Goal: Information Seeking & Learning: Learn about a topic

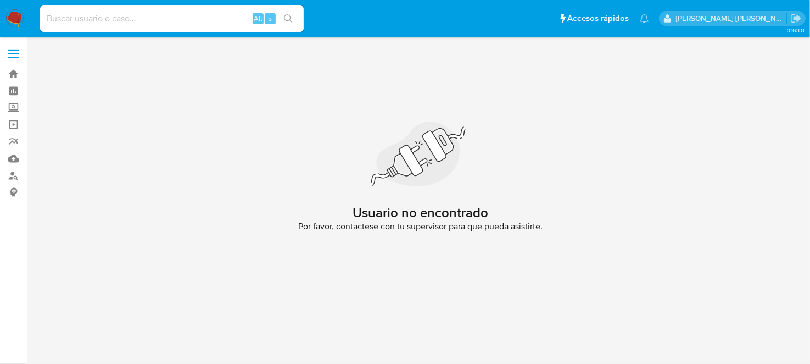
click at [19, 15] on img at bounding box center [14, 18] width 19 height 19
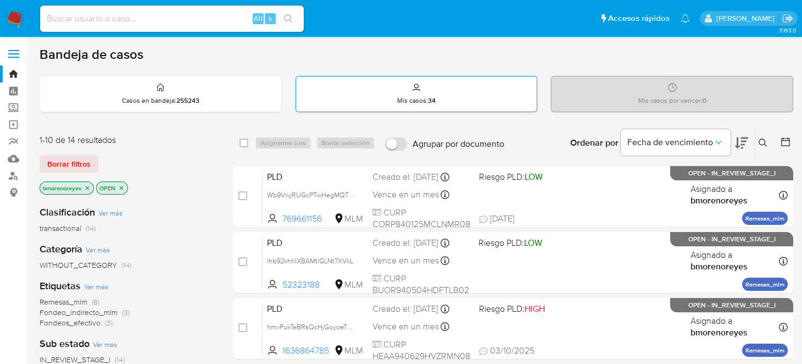
click at [420, 100] on p "Mis casos : 34" at bounding box center [416, 100] width 38 height 9
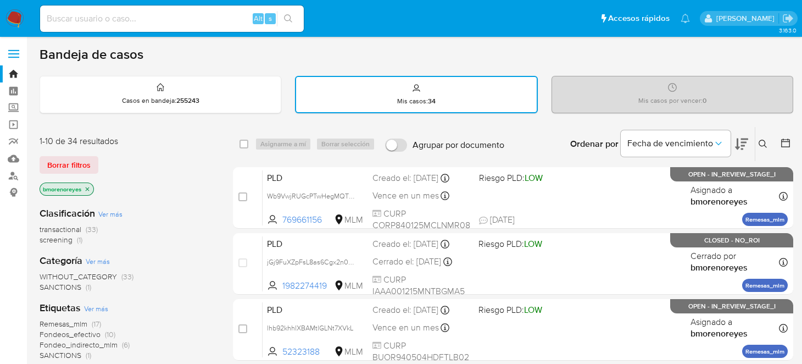
click at [80, 19] on input at bounding box center [172, 19] width 264 height 14
paste input "1322416914"
type input "1322416914"
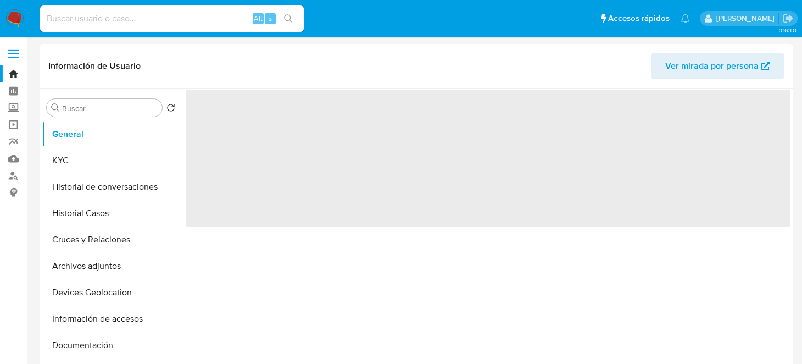
select select "10"
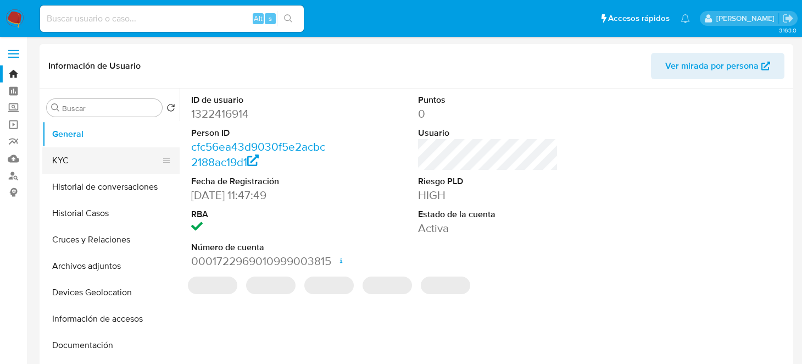
click at [97, 160] on button "KYC" at bounding box center [106, 160] width 128 height 26
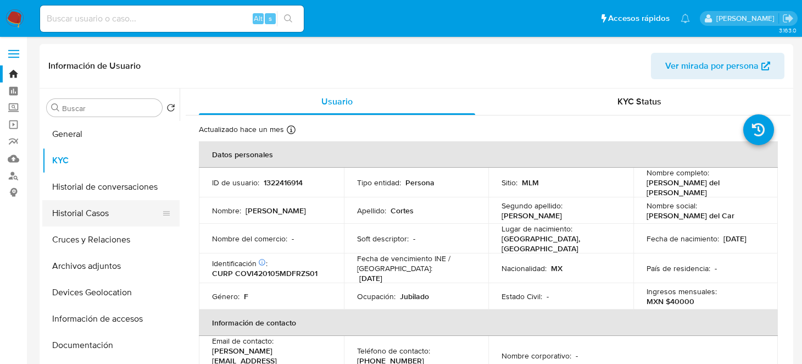
click at [97, 211] on button "Historial Casos" at bounding box center [106, 213] width 128 height 26
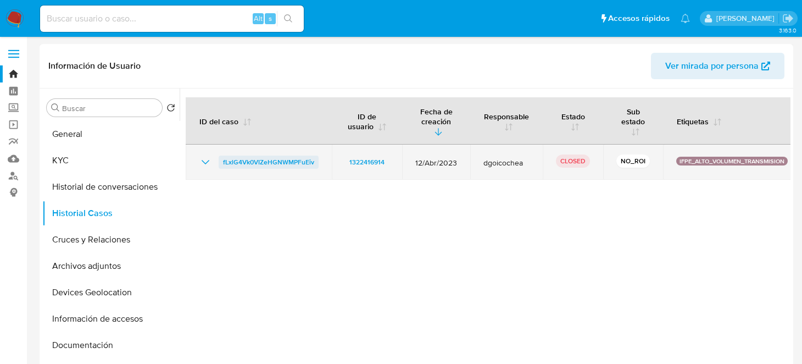
click at [270, 158] on span "fLxlG4Vk0VIZeHGNWMPFuEiv" at bounding box center [268, 161] width 91 height 13
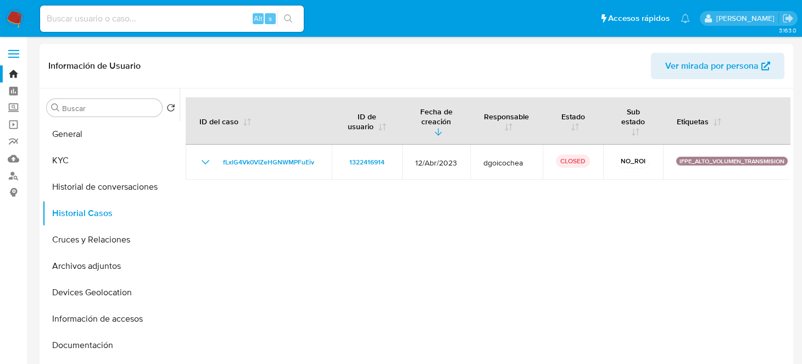
click at [580, 238] on div at bounding box center [485, 228] width 611 height 281
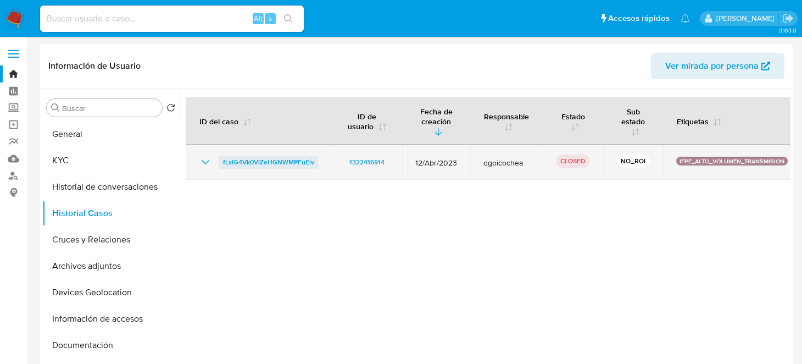
click at [301, 161] on span "fLxlG4Vk0VIZeHGNWMPFuEiv" at bounding box center [268, 161] width 91 height 13
click at [270, 164] on span "fLxlG4Vk0VIZeHGNWMPFuEiv" at bounding box center [268, 161] width 91 height 13
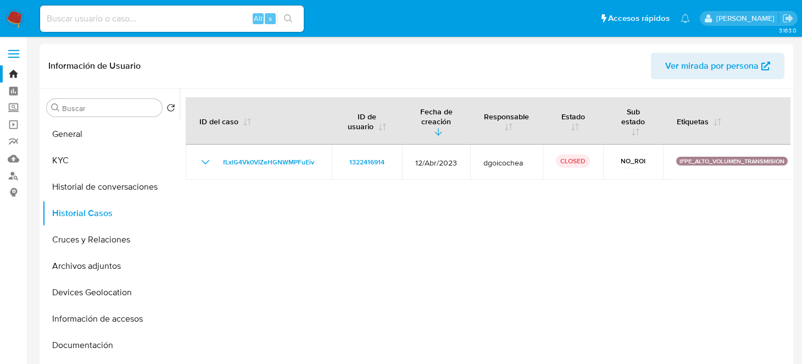
click at [5, 15] on img at bounding box center [14, 18] width 19 height 19
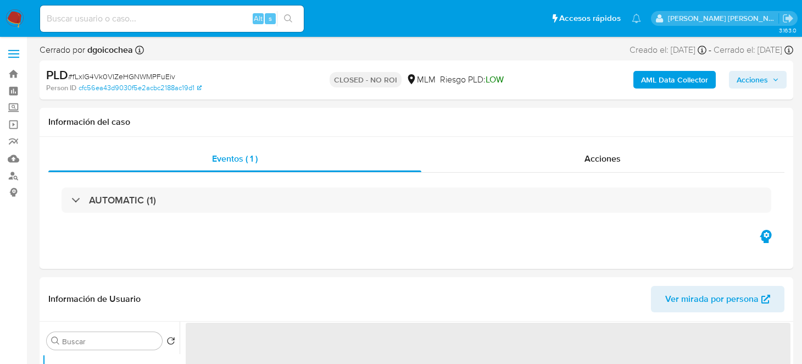
select select "10"
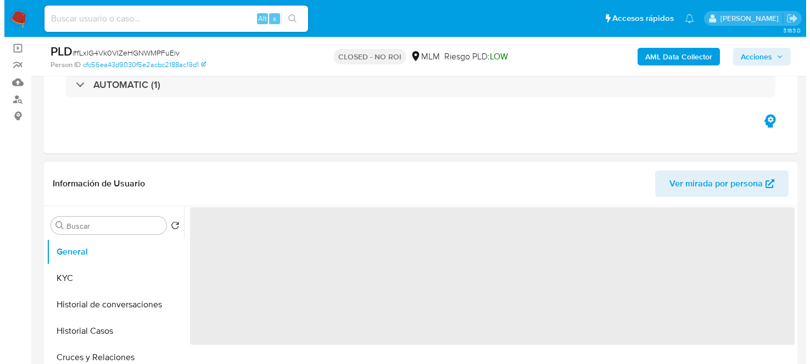
scroll to position [165, 0]
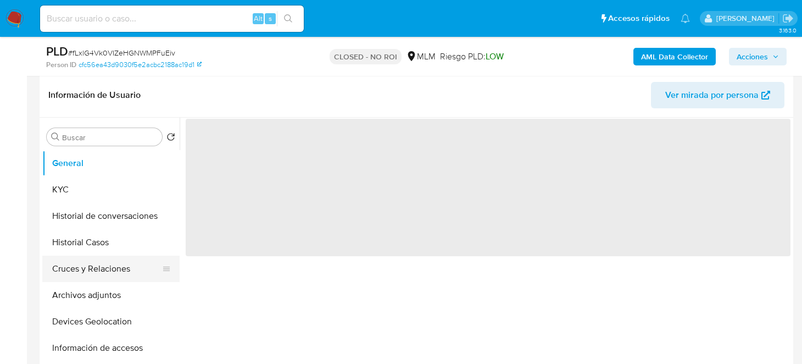
select select "10"
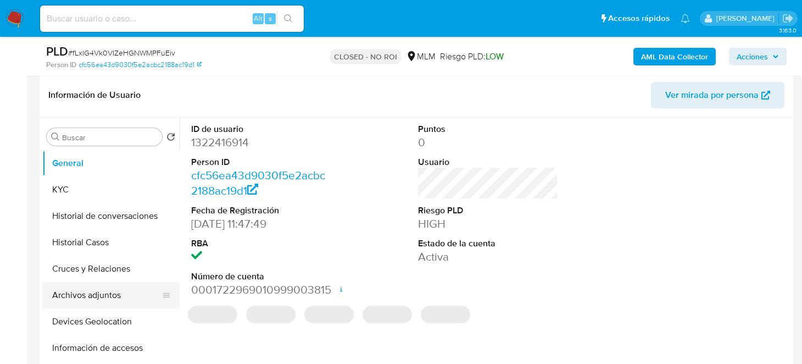
click at [100, 291] on button "Archivos adjuntos" at bounding box center [106, 295] width 128 height 26
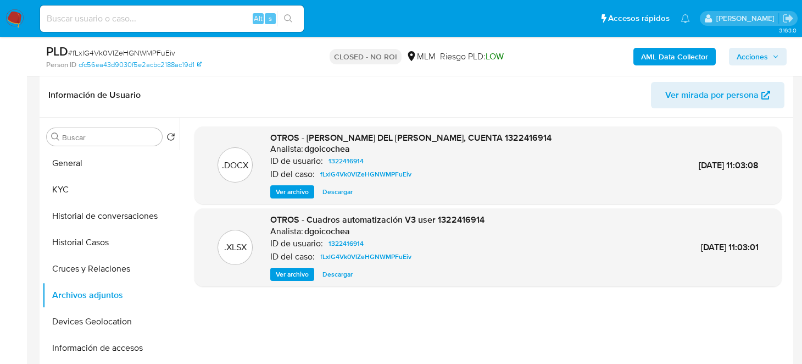
click at [280, 191] on span "Ver archivo" at bounding box center [292, 191] width 33 height 11
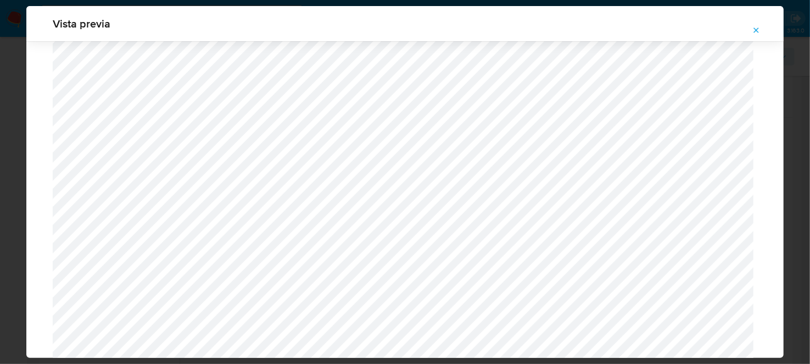
scroll to position [0, 0]
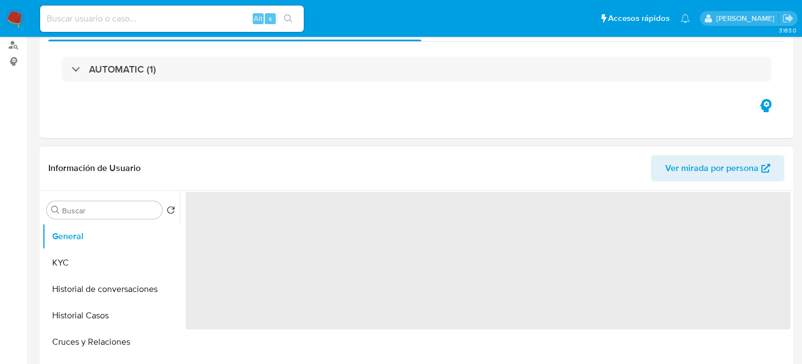
select select "10"
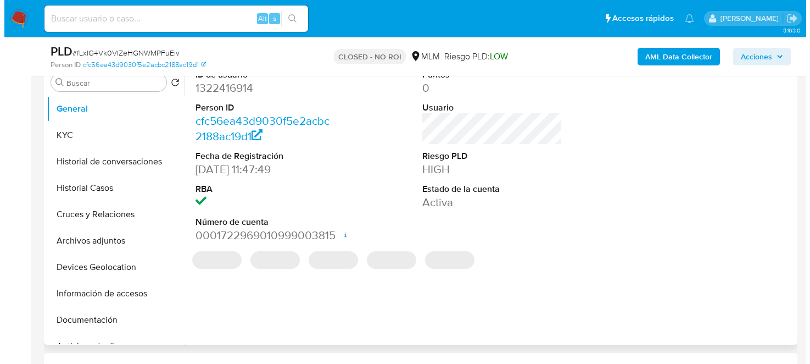
scroll to position [220, 0]
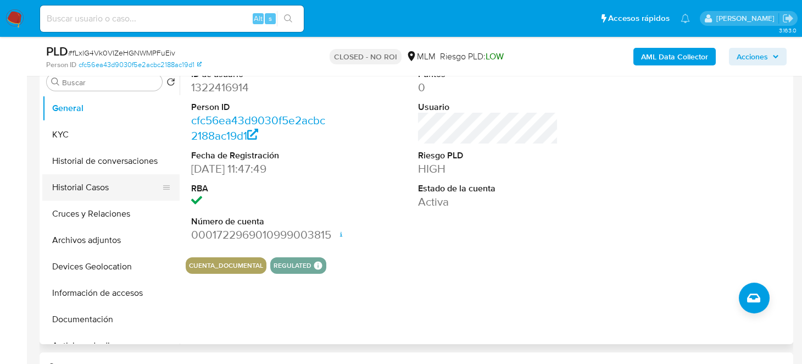
click at [114, 194] on button "Historial Casos" at bounding box center [106, 187] width 128 height 26
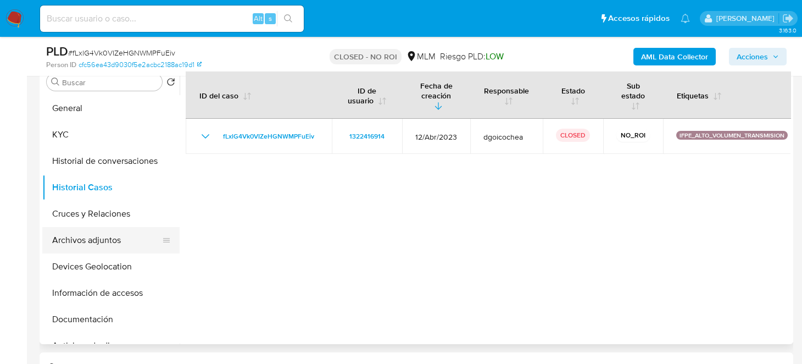
click at [100, 244] on button "Archivos adjuntos" at bounding box center [106, 240] width 128 height 26
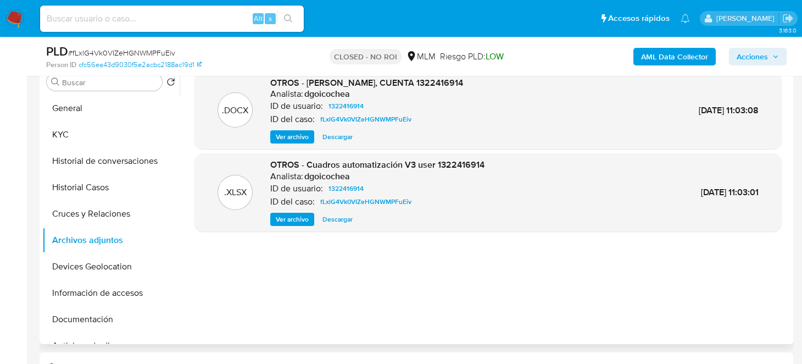
click at [327, 217] on span "Descargar" at bounding box center [337, 219] width 30 height 11
click at [296, 136] on span "Ver archivo" at bounding box center [292, 136] width 33 height 11
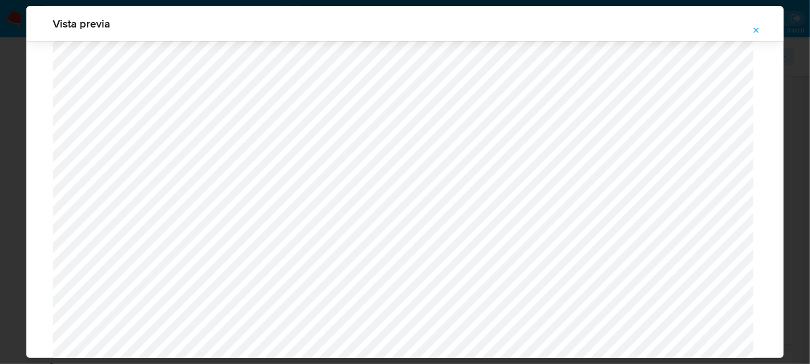
scroll to position [143, 0]
click at [752, 33] on icon "Attachment preview" at bounding box center [756, 30] width 9 height 9
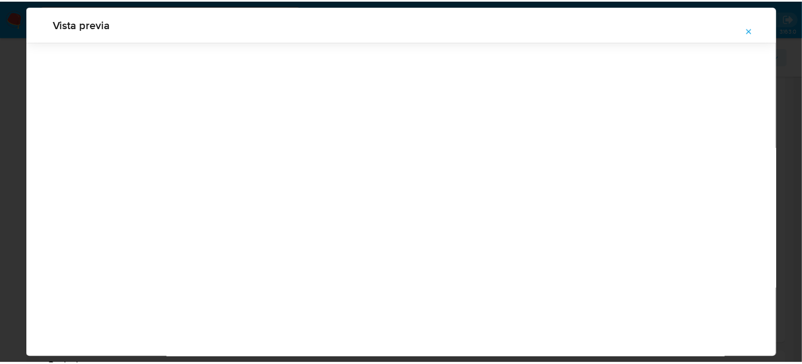
scroll to position [35, 0]
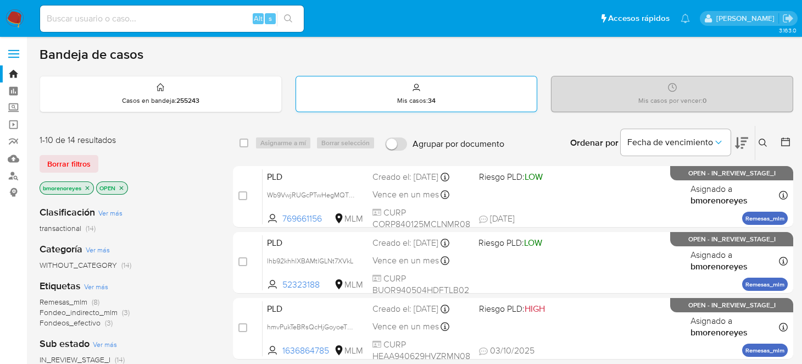
click at [464, 101] on div "Mis casos : 34" at bounding box center [416, 93] width 241 height 35
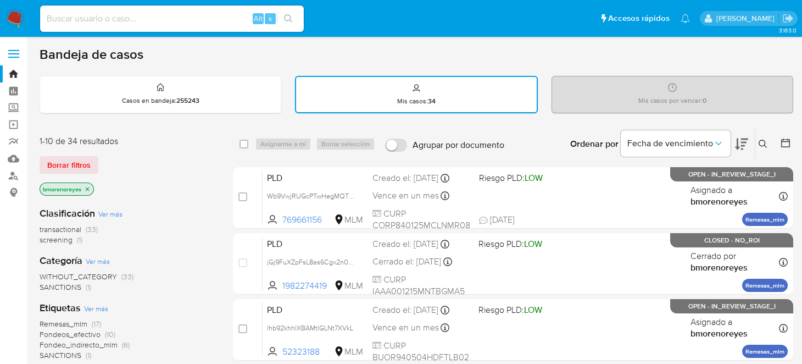
click at [762, 143] on icon at bounding box center [762, 143] width 9 height 9
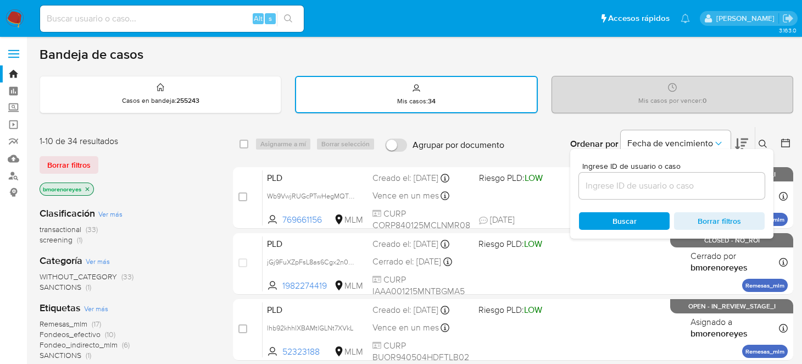
drag, startPoint x: 595, startPoint y: 183, endPoint x: 587, endPoint y: 181, distance: 8.5
click at [595, 183] on input at bounding box center [672, 185] width 186 height 14
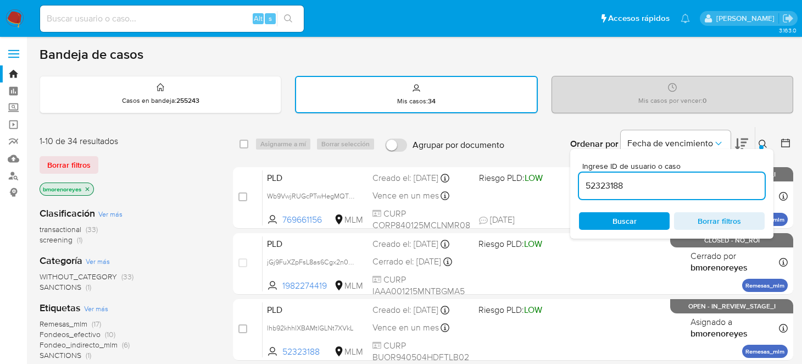
type input "52323188"
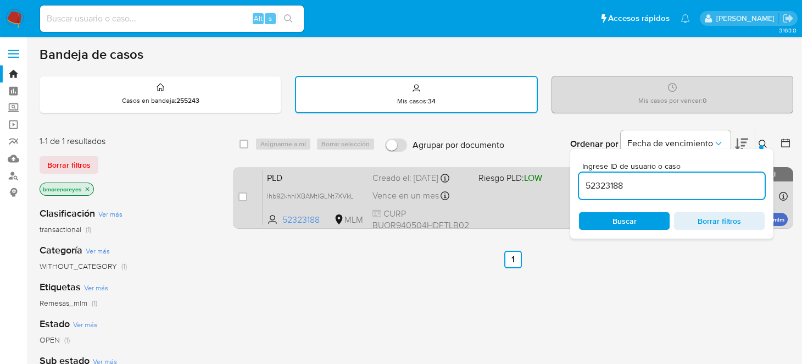
click at [506, 210] on div "PLD lhb92khhlXBAMtlGLNt7XVkL 52323188 MLM Riesgo PLD: LOW Creado el: 12/09/2025…" at bounding box center [524, 197] width 525 height 55
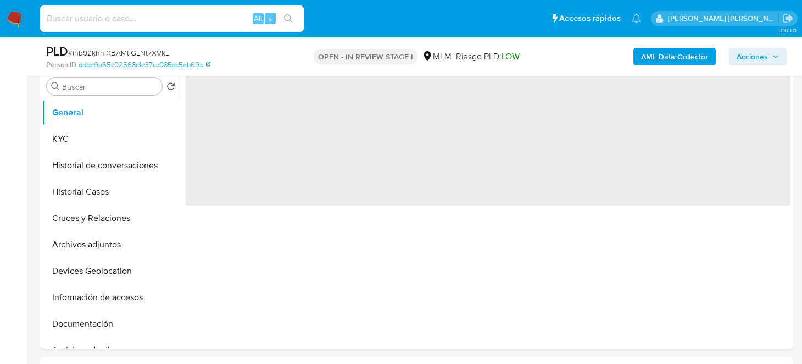
scroll to position [220, 0]
select select "10"
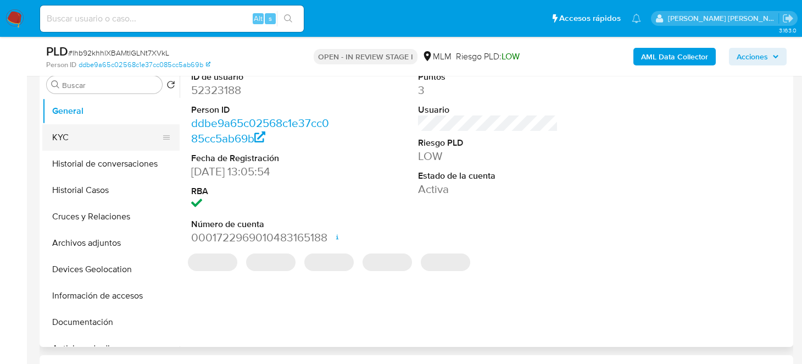
click at [76, 133] on button "KYC" at bounding box center [106, 137] width 128 height 26
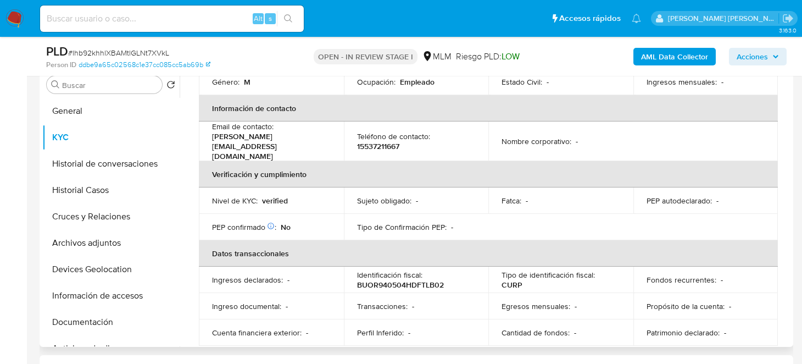
scroll to position [329, 0]
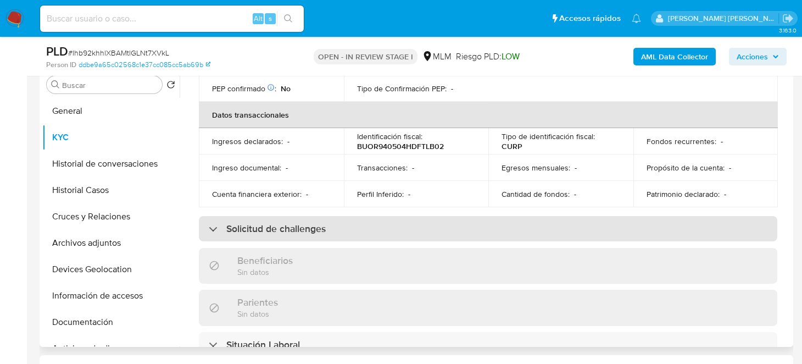
click at [312, 222] on h3 "Solicitud de challenges" at bounding box center [275, 228] width 99 height 12
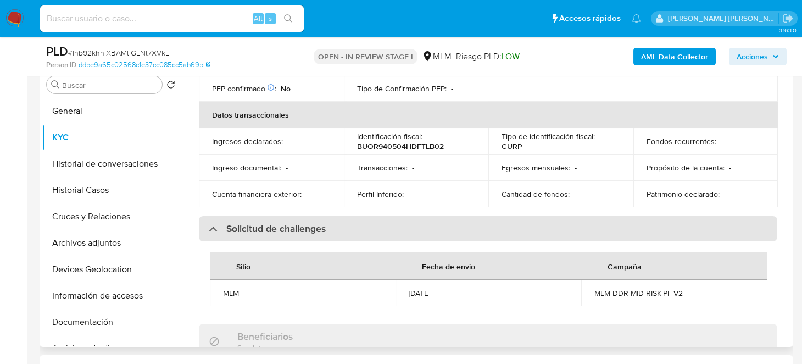
click at [213, 222] on div "Solicitud de challenges" at bounding box center [267, 228] width 117 height 12
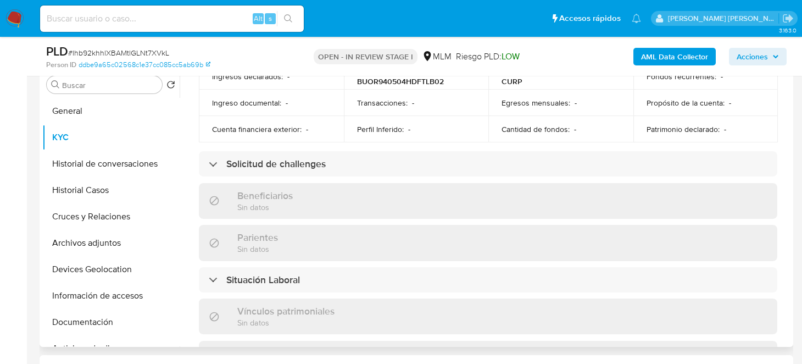
scroll to position [439, 0]
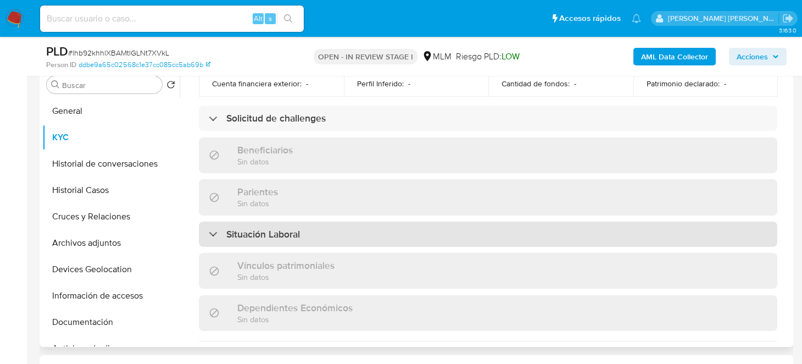
click at [308, 221] on div "Situación Laboral" at bounding box center [488, 233] width 578 height 25
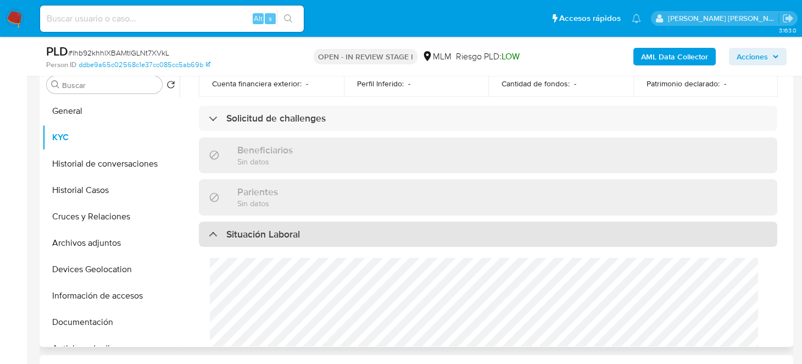
click at [362, 221] on div "Situación Laboral" at bounding box center [488, 233] width 578 height 25
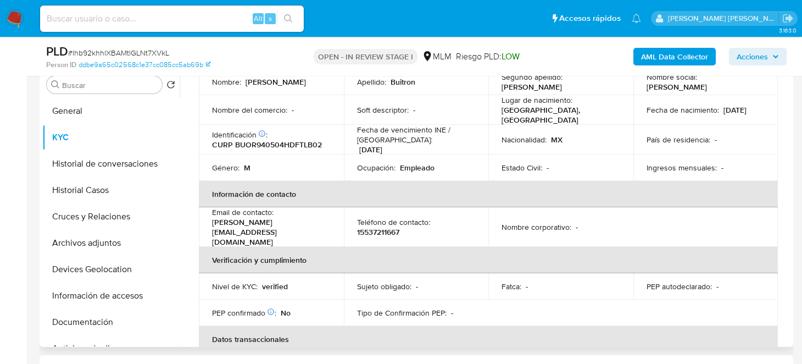
scroll to position [54, 0]
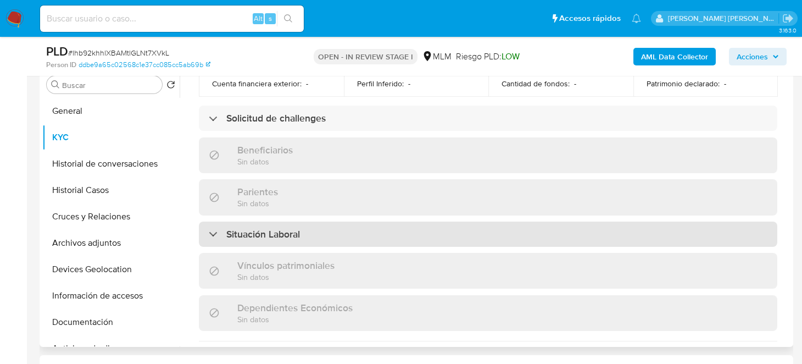
click at [323, 221] on div "Situación Laboral" at bounding box center [488, 233] width 578 height 25
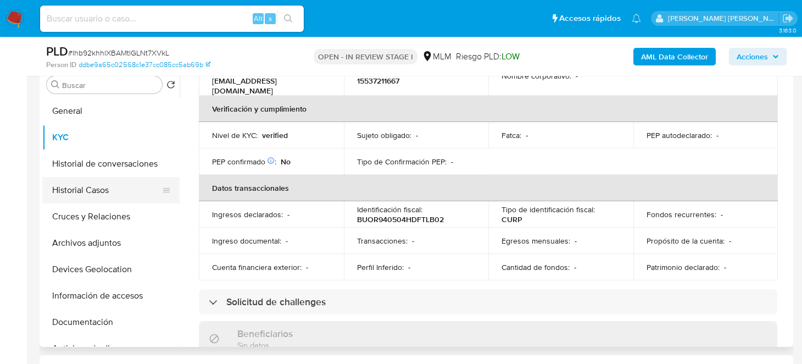
scroll to position [165, 0]
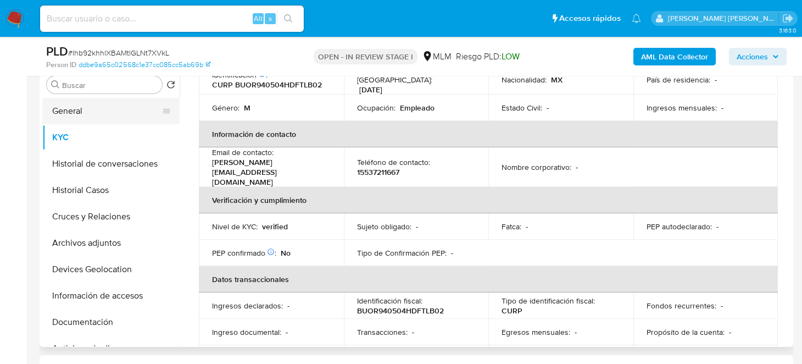
click at [94, 114] on button "General" at bounding box center [106, 111] width 128 height 26
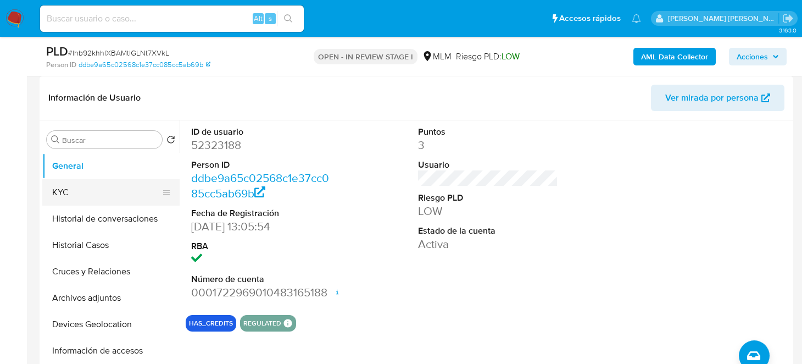
click at [116, 188] on button "KYC" at bounding box center [106, 192] width 128 height 26
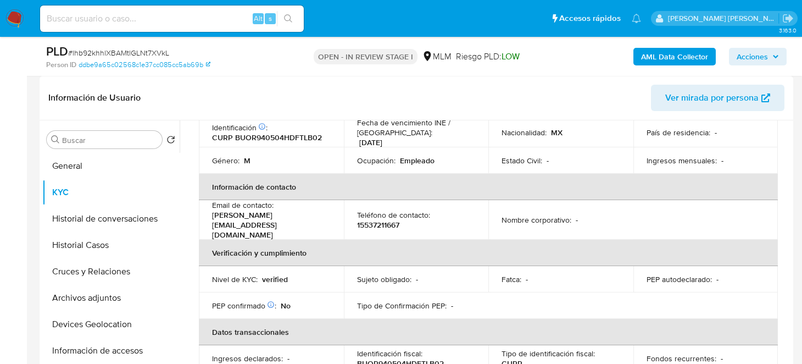
scroll to position [54, 0]
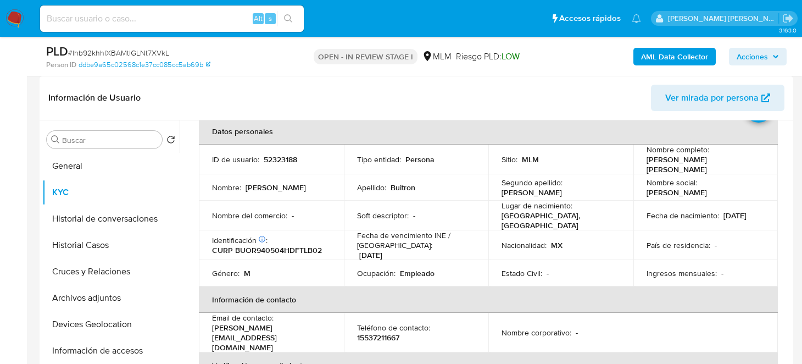
drag, startPoint x: 641, startPoint y: 164, endPoint x: 759, endPoint y: 163, distance: 118.1
click at [759, 163] on td "Nombre completo : [PERSON_NAME] [PERSON_NAME]" at bounding box center [705, 159] width 145 height 30
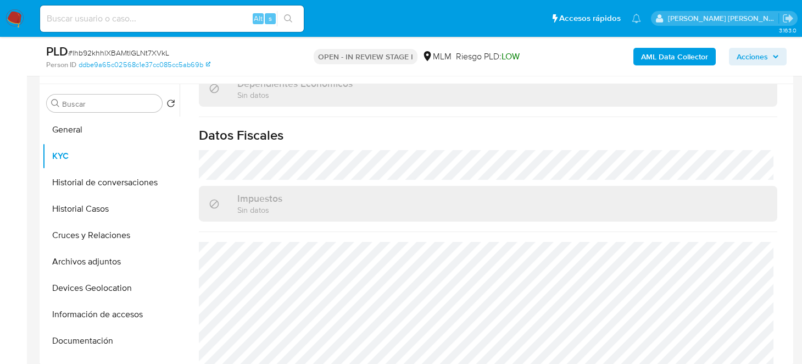
scroll to position [220, 0]
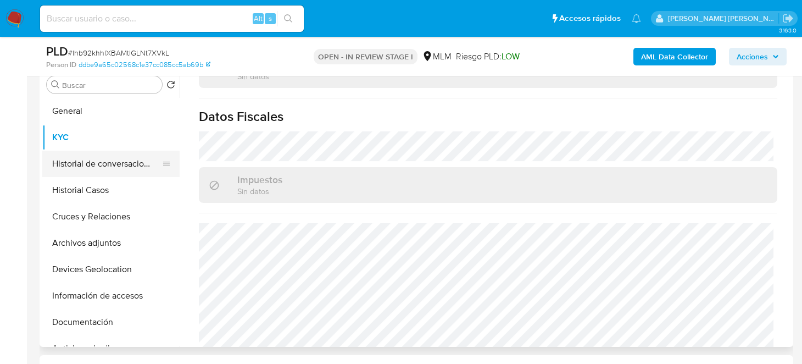
click at [101, 170] on button "Historial de conversaciones" at bounding box center [106, 163] width 128 height 26
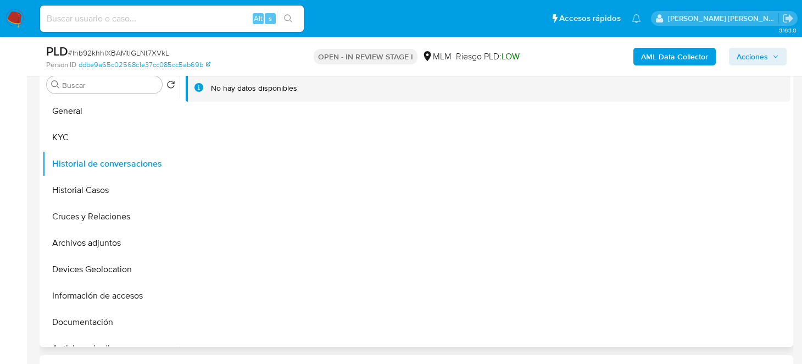
click at [439, 264] on div at bounding box center [485, 205] width 611 height 281
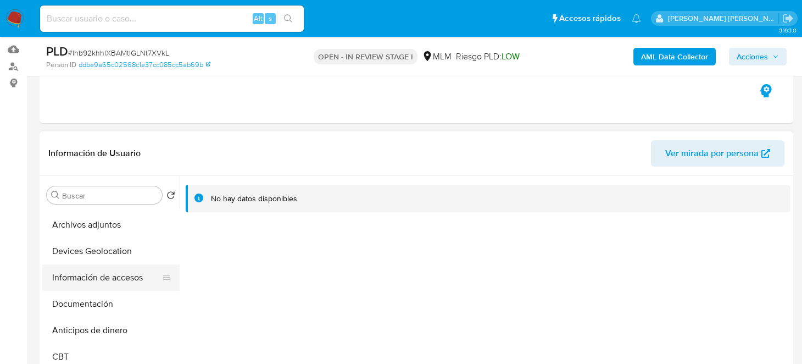
scroll to position [109, 0]
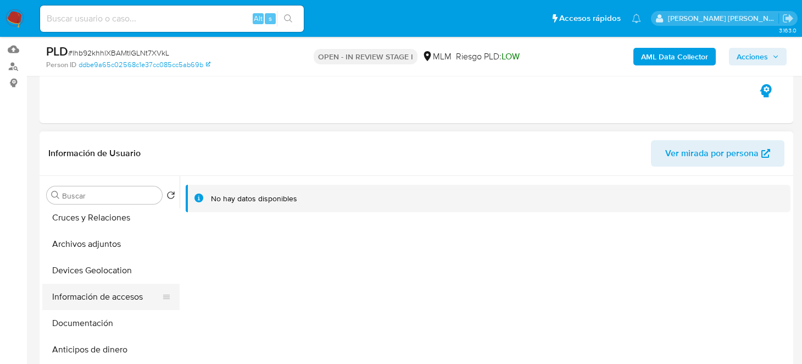
click at [113, 295] on button "Información de accesos" at bounding box center [106, 296] width 128 height 26
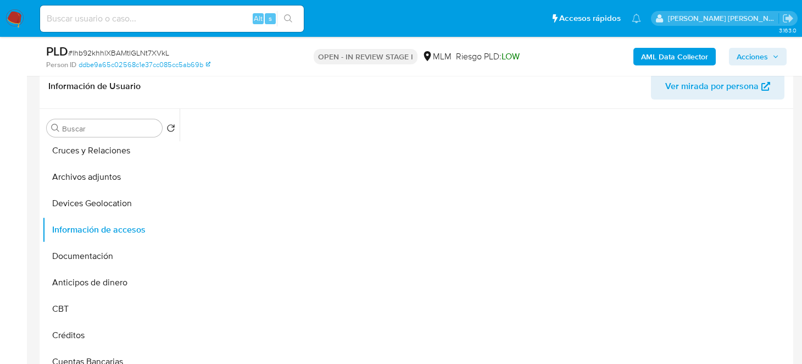
scroll to position [165, 0]
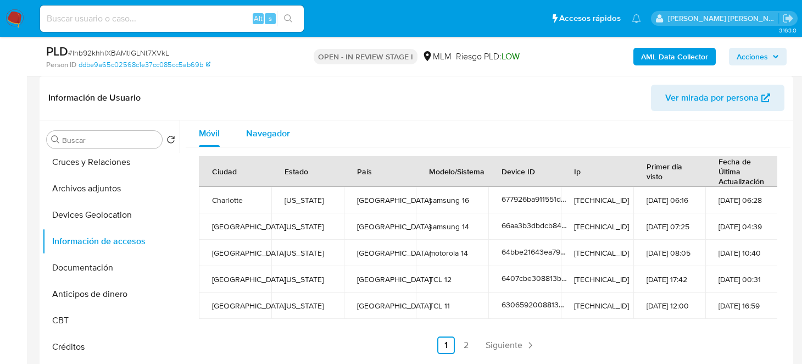
click at [270, 133] on span "Navegador" at bounding box center [268, 133] width 44 height 13
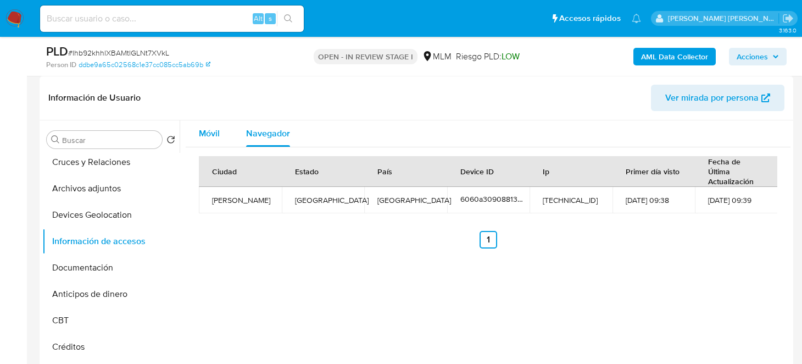
click at [230, 133] on button "Móvil" at bounding box center [209, 133] width 47 height 26
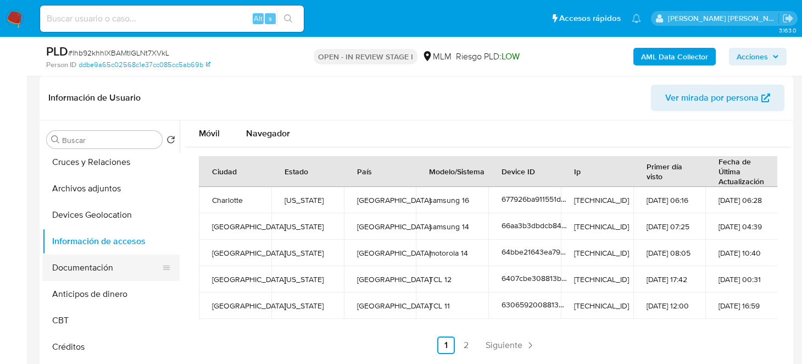
click at [108, 262] on button "Documentación" at bounding box center [106, 267] width 128 height 26
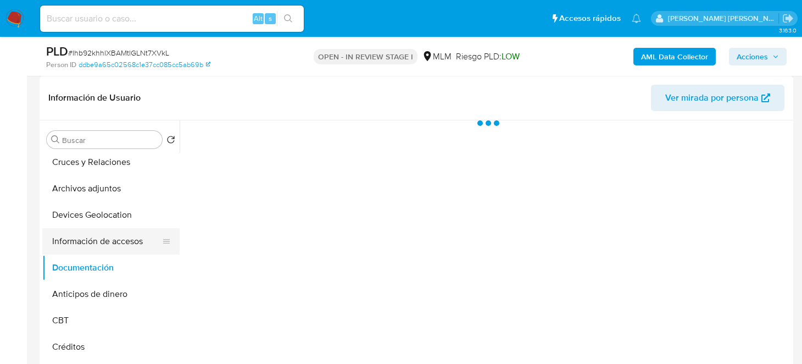
click at [119, 246] on button "Información de accesos" at bounding box center [106, 241] width 128 height 26
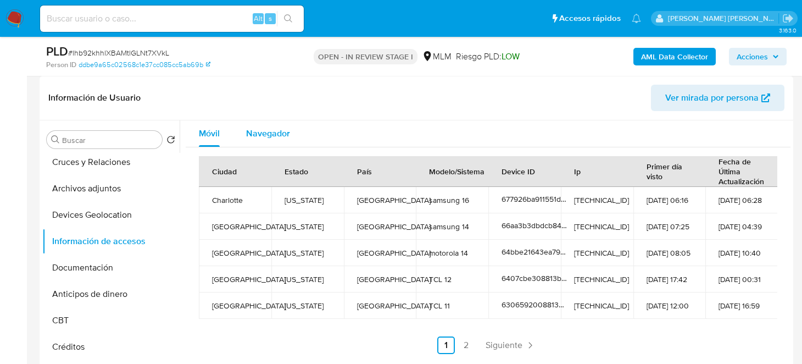
click at [273, 127] on span "Navegador" at bounding box center [268, 133] width 44 height 13
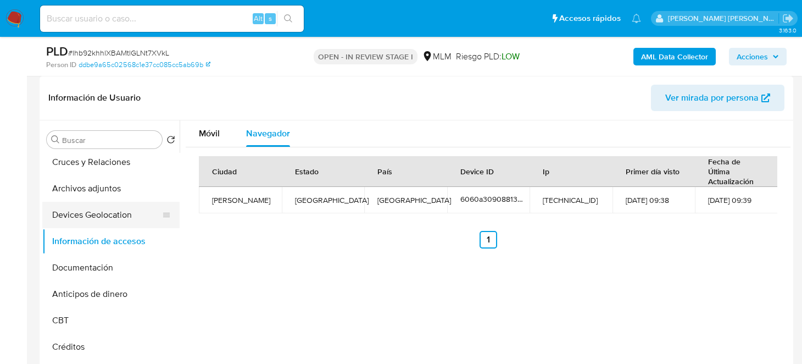
click at [121, 208] on button "Devices Geolocation" at bounding box center [106, 215] width 128 height 26
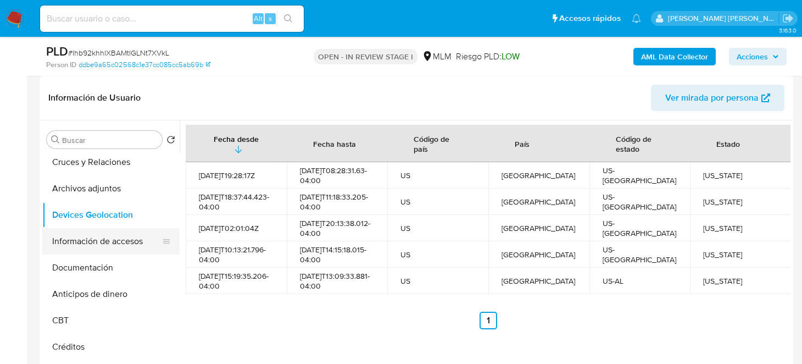
click at [105, 247] on button "Información de accesos" at bounding box center [106, 241] width 128 height 26
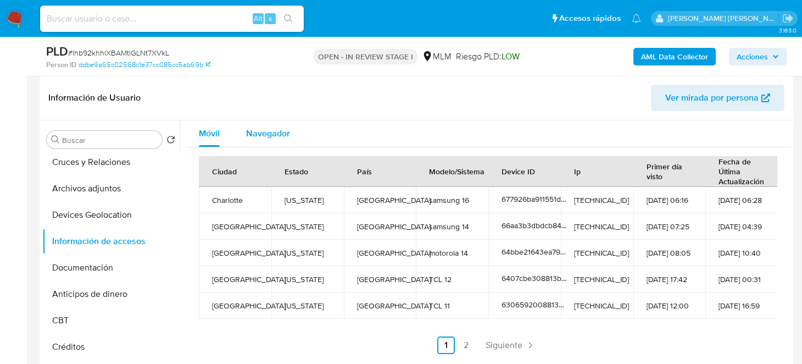
click at [276, 128] on span "Navegador" at bounding box center [268, 133] width 44 height 13
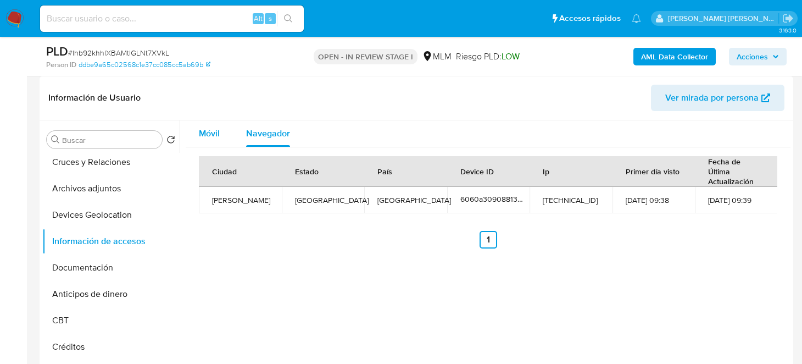
click at [218, 137] on span "Móvil" at bounding box center [209, 133] width 21 height 13
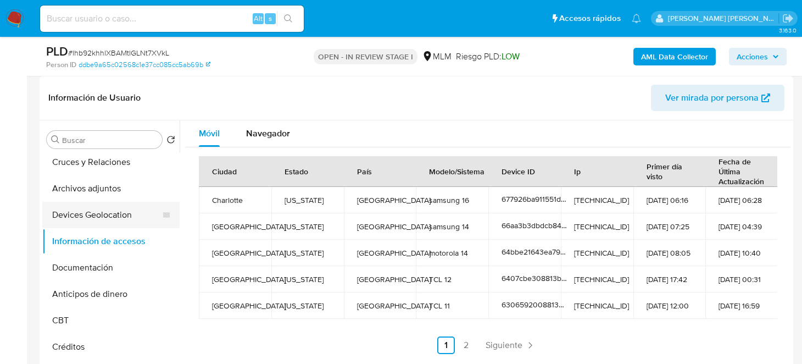
click at [113, 216] on button "Devices Geolocation" at bounding box center [106, 215] width 128 height 26
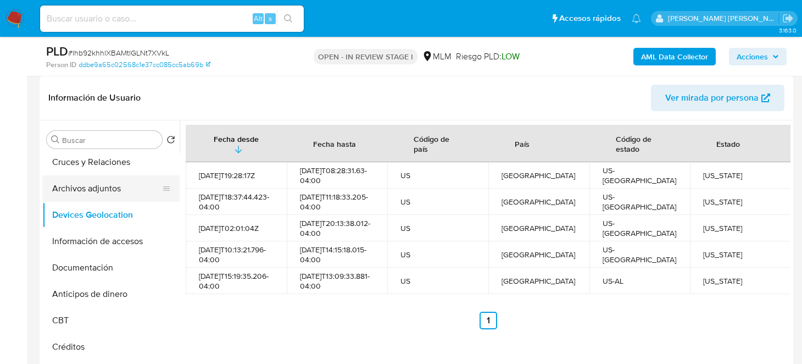
click at [103, 186] on button "Archivos adjuntos" at bounding box center [106, 188] width 128 height 26
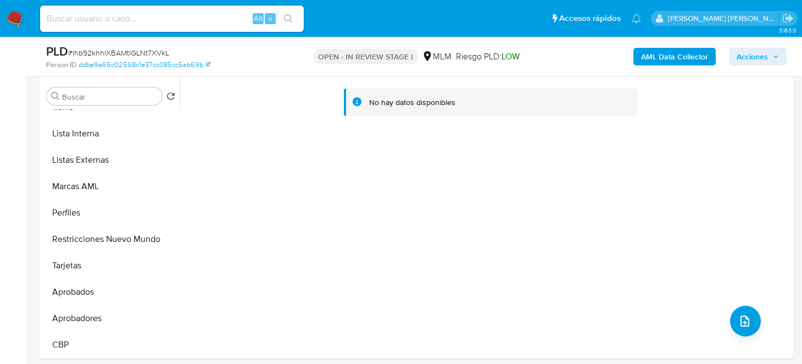
scroll to position [274, 0]
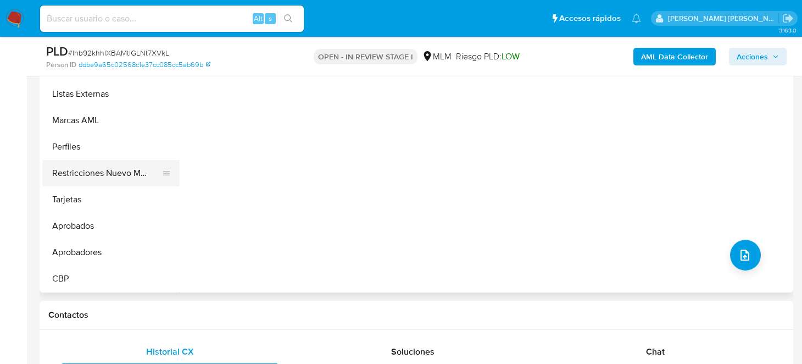
click at [96, 166] on button "Restricciones Nuevo Mundo" at bounding box center [106, 173] width 128 height 26
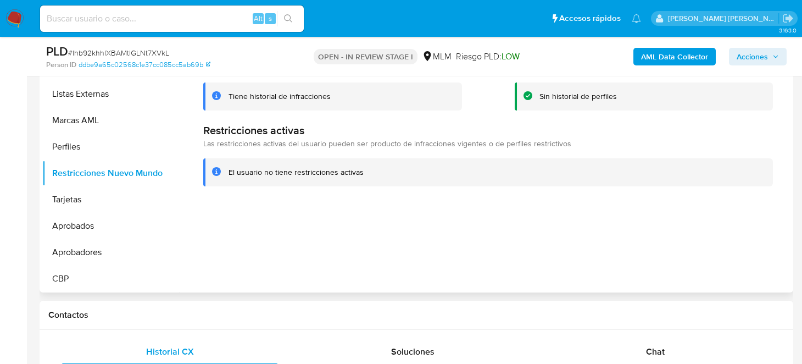
click at [210, 93] on div "Tiene historial de infracciones" at bounding box center [332, 96] width 259 height 28
click at [215, 93] on icon at bounding box center [216, 95] width 9 height 9
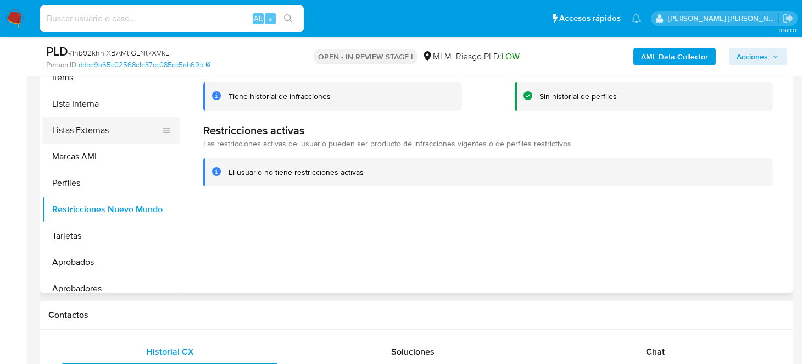
scroll to position [488, 0]
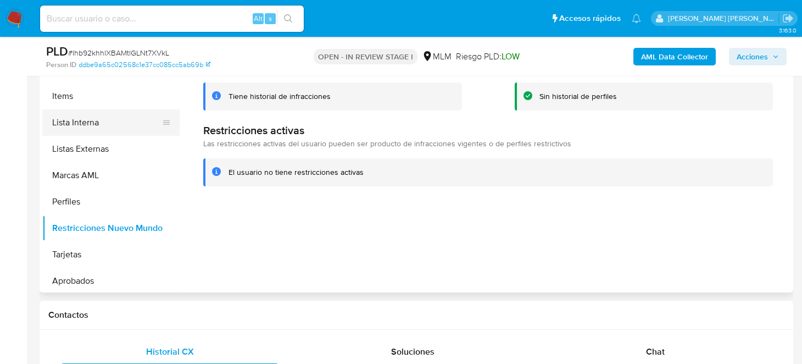
click at [93, 125] on button "Lista Interna" at bounding box center [106, 122] width 128 height 26
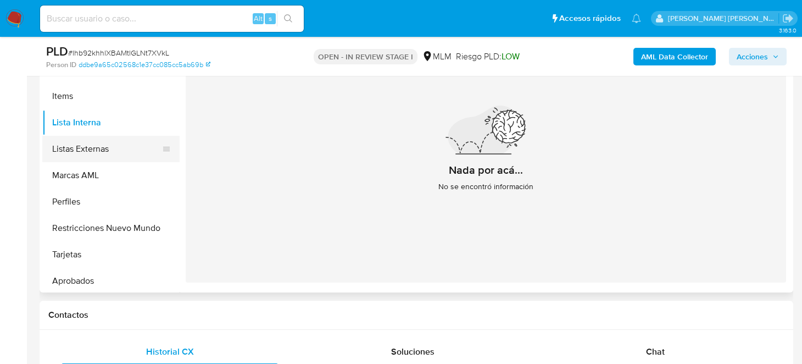
click at [110, 142] on button "Listas Externas" at bounding box center [106, 149] width 128 height 26
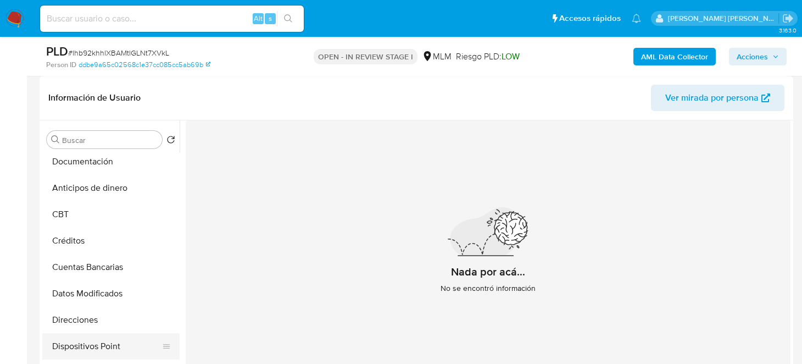
scroll to position [268, 0]
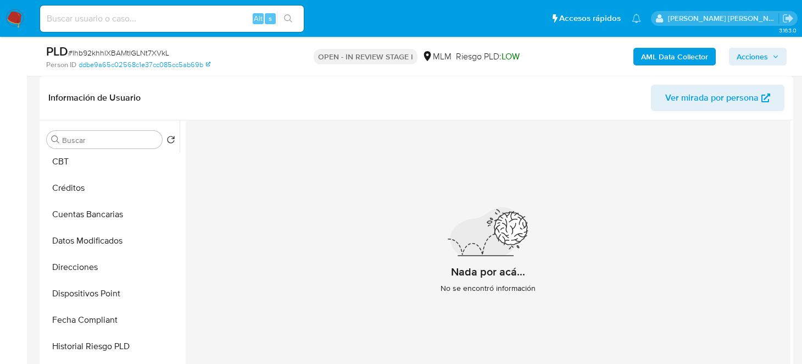
drag, startPoint x: 91, startPoint y: 273, endPoint x: 245, endPoint y: 292, distance: 155.5
click at [90, 273] on button "Direcciones" at bounding box center [110, 267] width 137 height 26
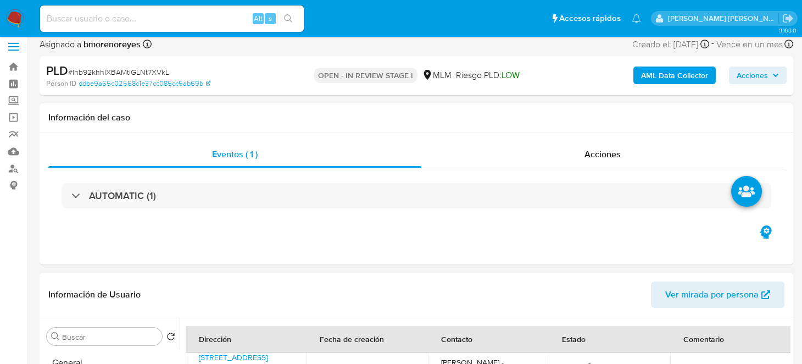
scroll to position [109, 0]
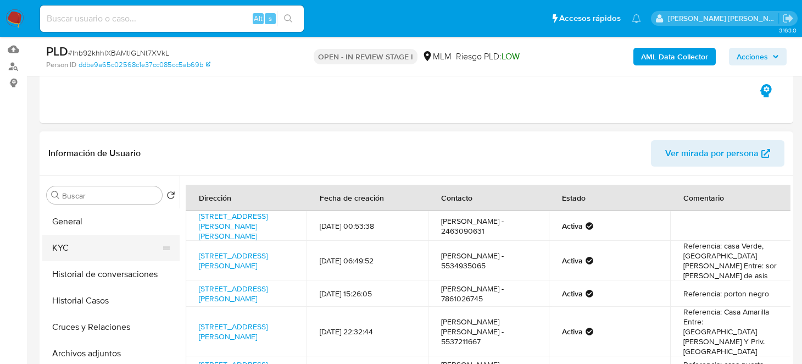
click at [73, 244] on button "KYC" at bounding box center [106, 247] width 128 height 26
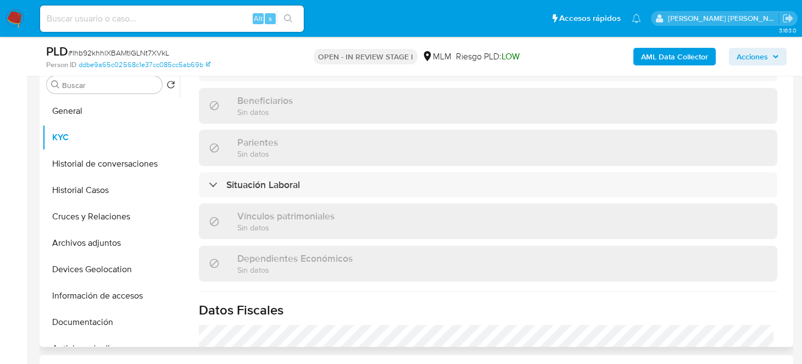
scroll to position [463, 0]
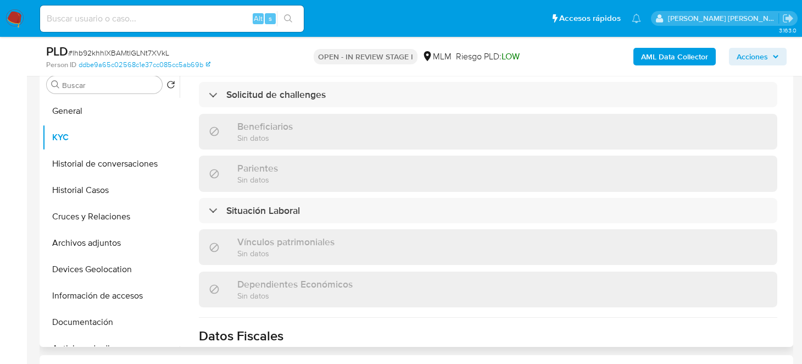
click at [785, 105] on div "Actualizado hace 2 [PERSON_NAME] Creado: [DATE] 20:04:18 Actualizado: [DATE] 19…" at bounding box center [488, 107] width 605 height 957
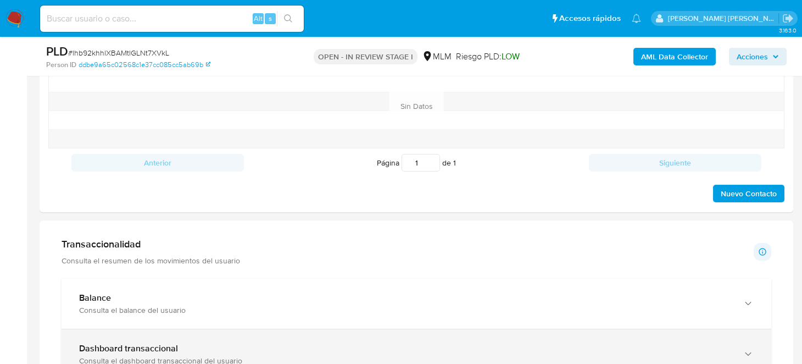
scroll to position [714, 0]
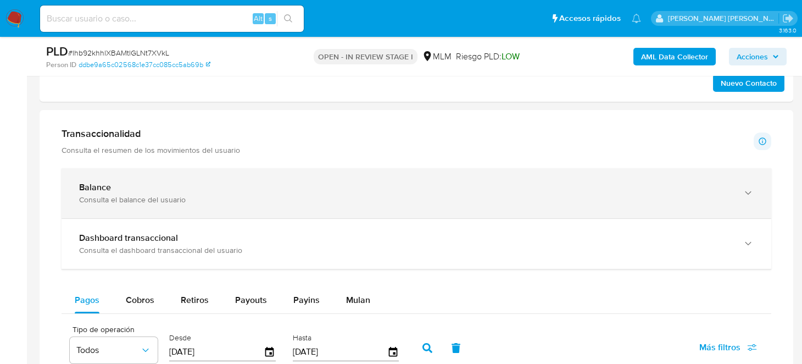
click at [203, 200] on div "Consulta el balance del usuario" at bounding box center [405, 199] width 652 height 10
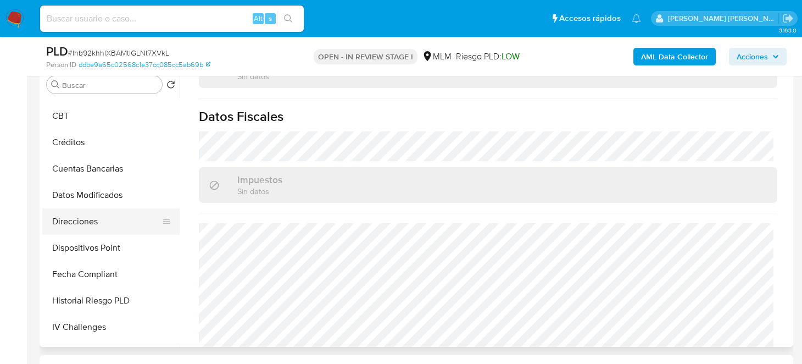
scroll to position [274, 0]
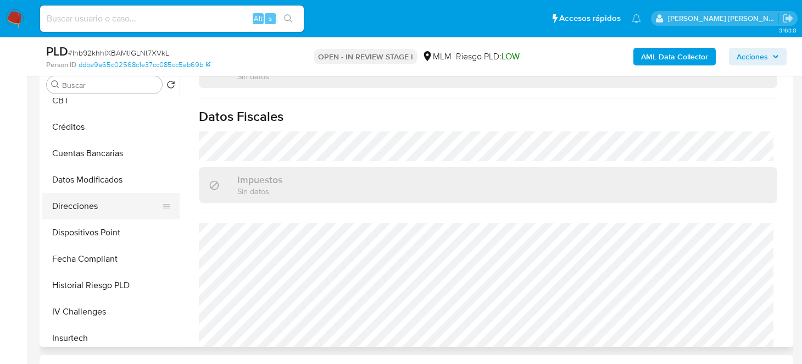
click at [99, 193] on button "Direcciones" at bounding box center [106, 206] width 128 height 26
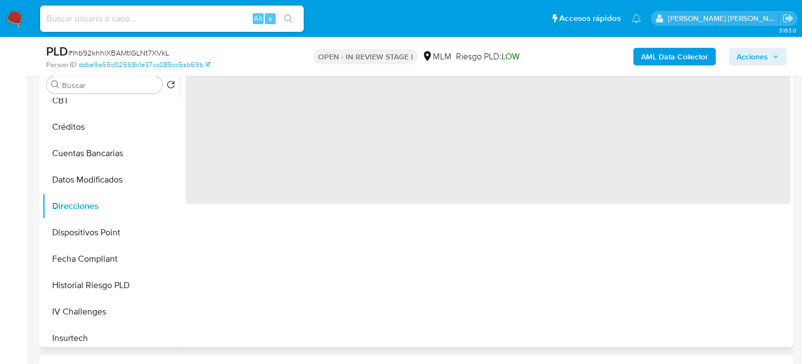
scroll to position [0, 0]
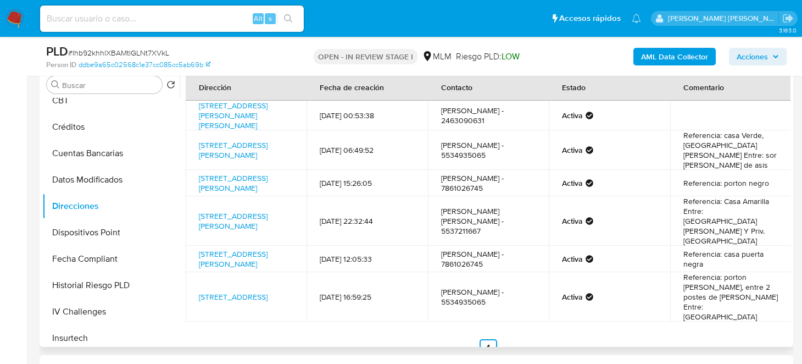
click at [416, 339] on ul "Anterior 1 Siguiente" at bounding box center [488, 348] width 605 height 18
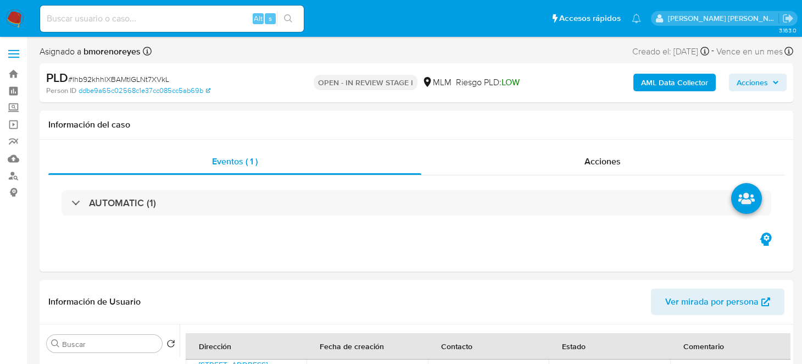
click at [97, 8] on div "Alt s" at bounding box center [172, 18] width 264 height 26
click at [97, 21] on input at bounding box center [172, 19] width 264 height 14
paste input "1322416914"
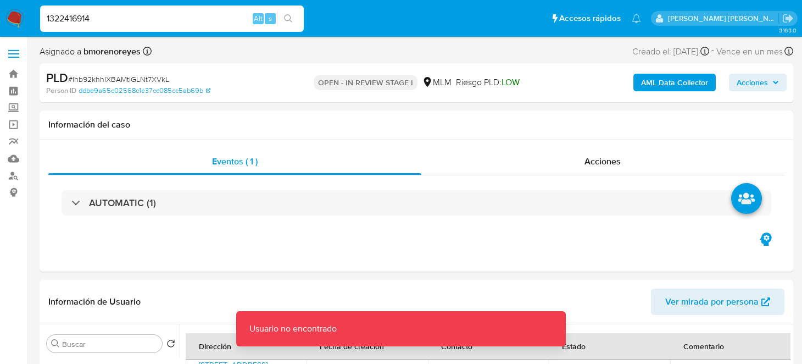
click at [138, 23] on input "1322416914" at bounding box center [172, 19] width 264 height 14
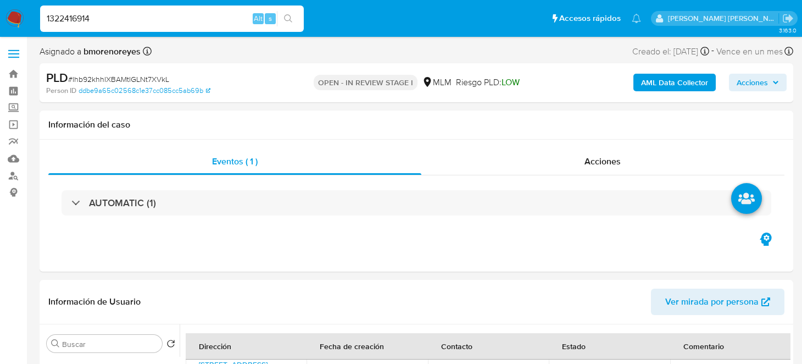
type input "1322416914"
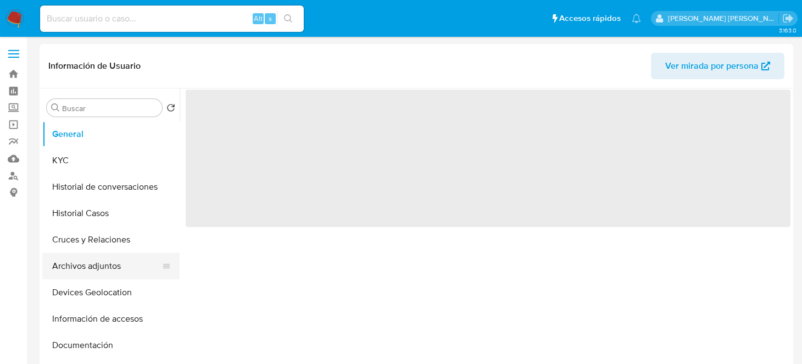
select select "10"
click at [105, 263] on button "Archivos adjuntos" at bounding box center [106, 266] width 128 height 26
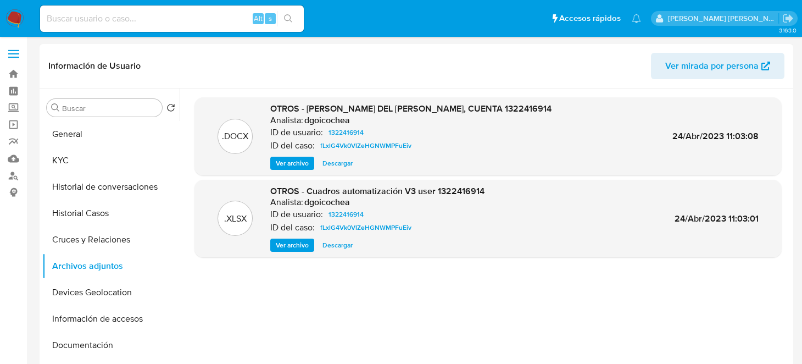
click at [329, 164] on span "Descargar" at bounding box center [337, 163] width 30 height 11
